Goal: Transaction & Acquisition: Purchase product/service

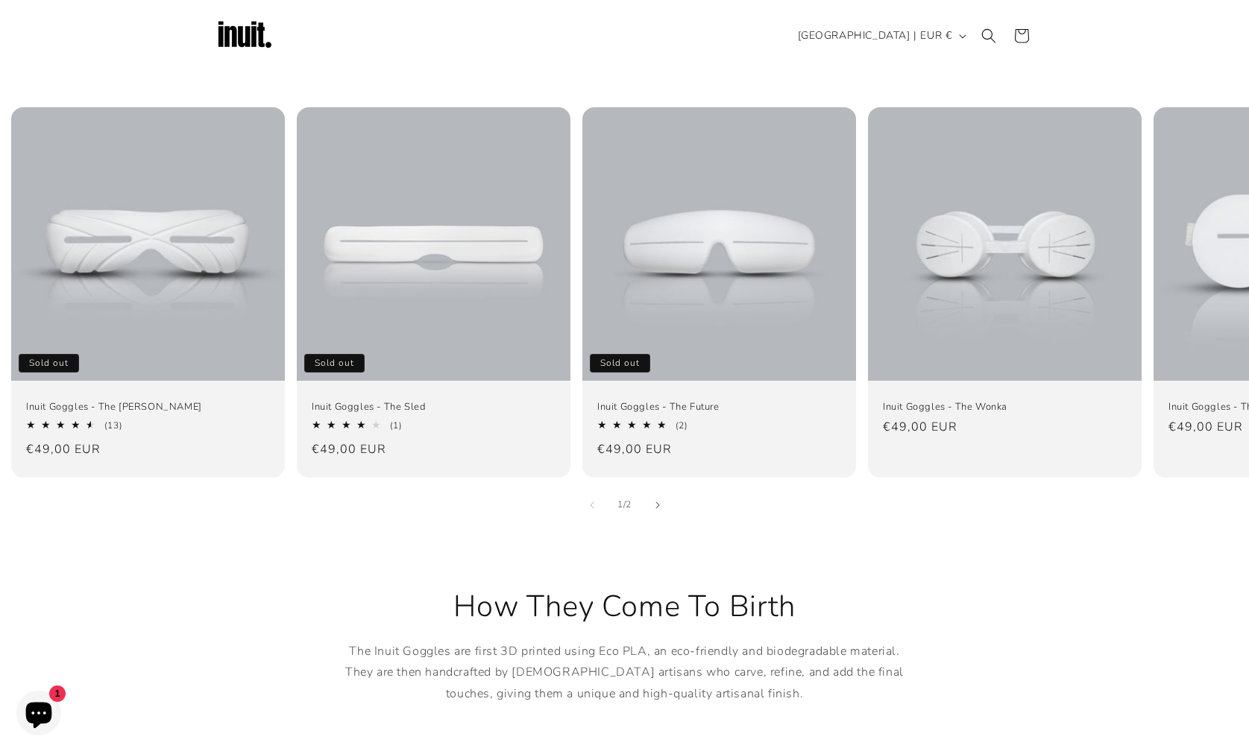
scroll to position [847, 0]
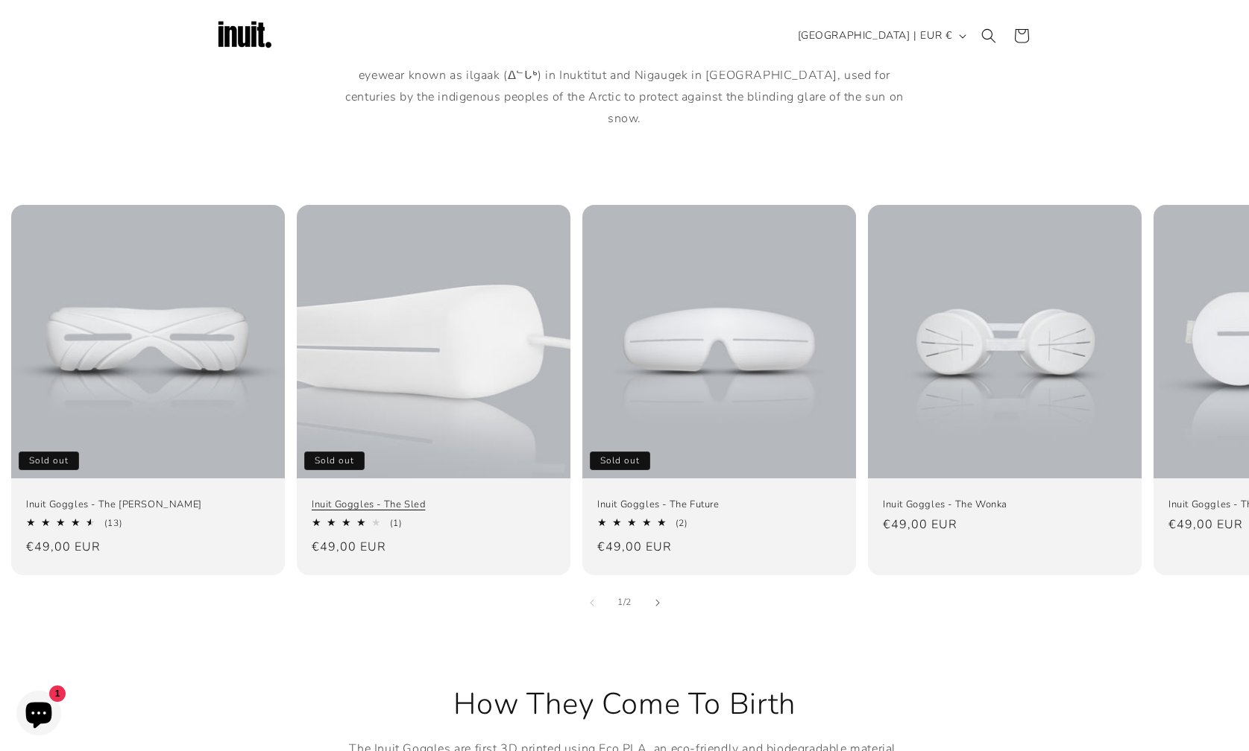
click at [428, 499] on link "Inuit Goggles - The Sled" at bounding box center [434, 505] width 244 height 13
